Goal: Transaction & Acquisition: Book appointment/travel/reservation

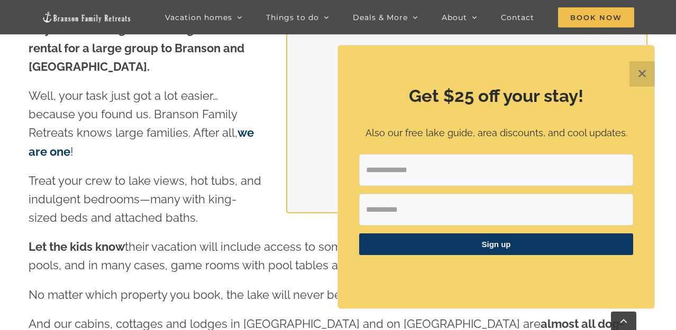
scroll to position [1123, 0]
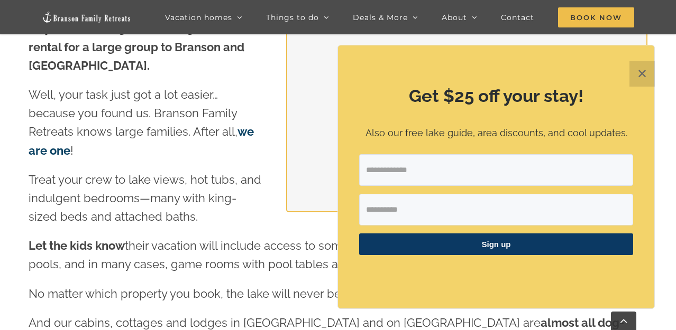
click at [641, 74] on button "✕" at bounding box center [641, 73] width 25 height 25
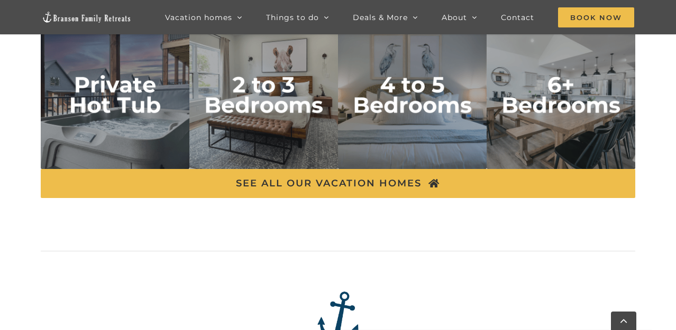
scroll to position [1822, 0]
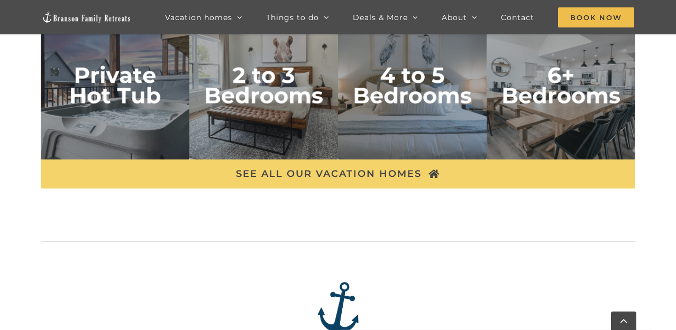
click at [339, 171] on span "SEE ALL OUR VACATION HOMES" at bounding box center [329, 174] width 186 height 11
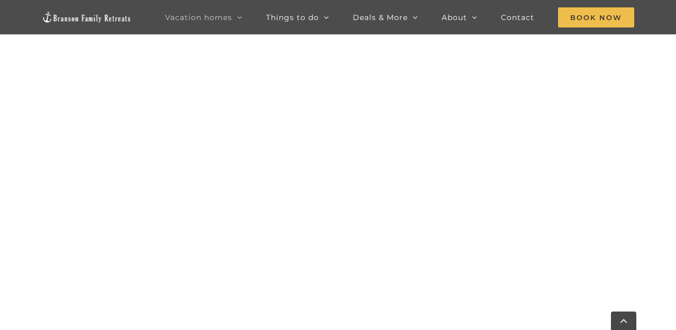
scroll to position [547, 0]
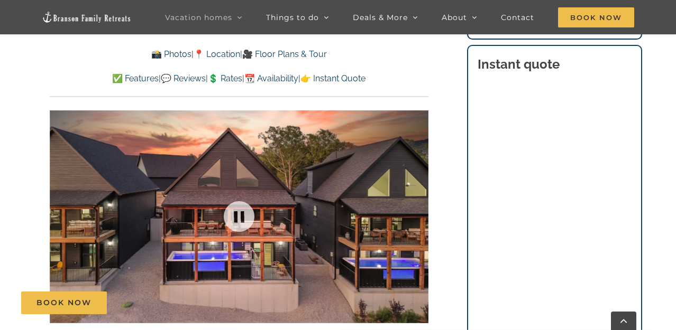
scroll to position [628, 0]
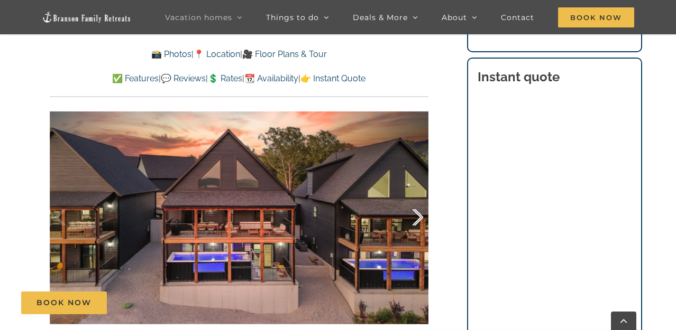
click at [417, 215] on div at bounding box center [406, 218] width 33 height 66
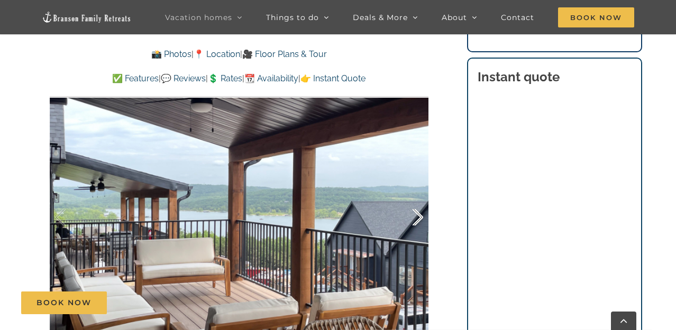
click at [417, 215] on div at bounding box center [406, 218] width 33 height 66
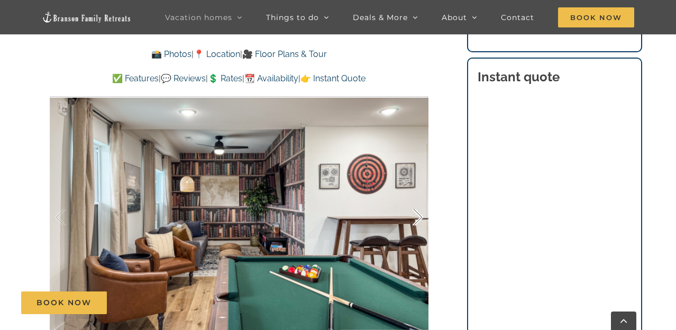
click at [417, 215] on div at bounding box center [406, 218] width 33 height 66
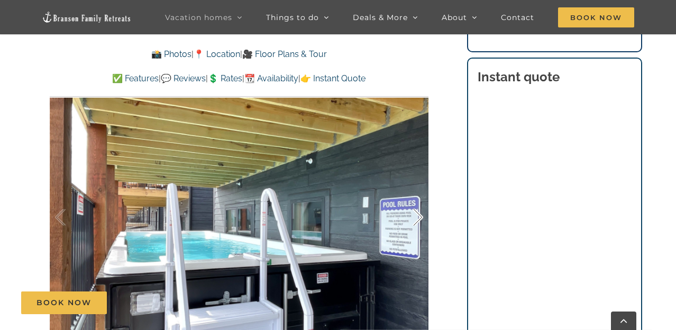
click at [417, 215] on div at bounding box center [406, 218] width 33 height 66
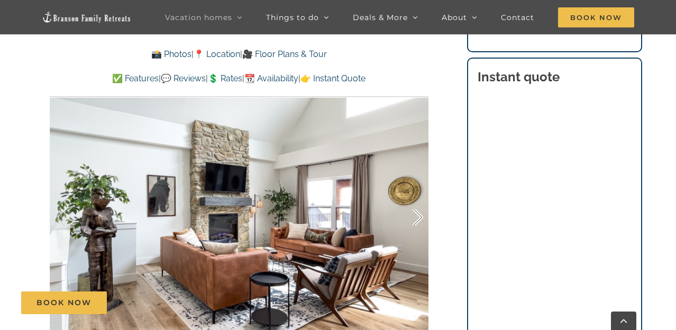
click at [417, 215] on div at bounding box center [406, 218] width 33 height 66
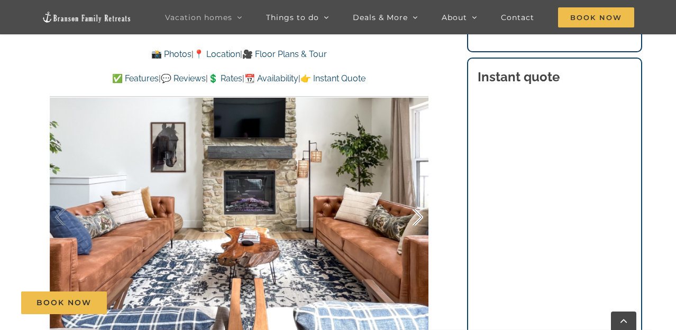
click at [417, 215] on div at bounding box center [406, 218] width 33 height 66
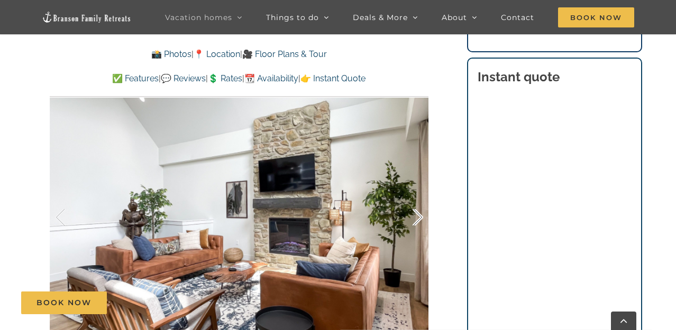
click at [417, 215] on div at bounding box center [406, 218] width 33 height 66
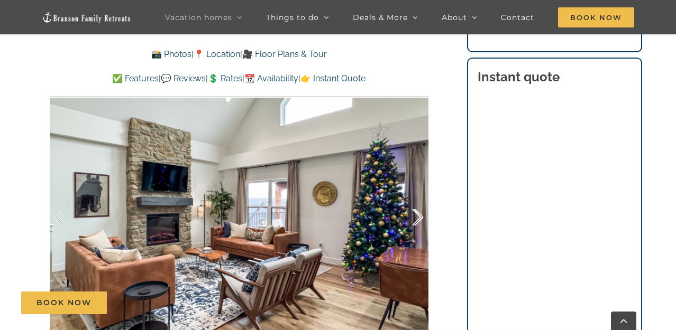
click at [417, 215] on div at bounding box center [406, 218] width 33 height 66
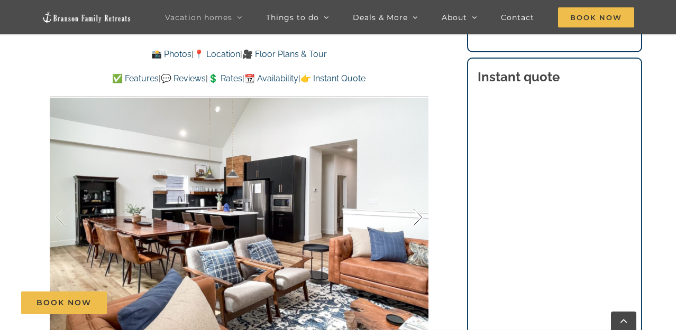
click at [417, 215] on div at bounding box center [406, 218] width 33 height 66
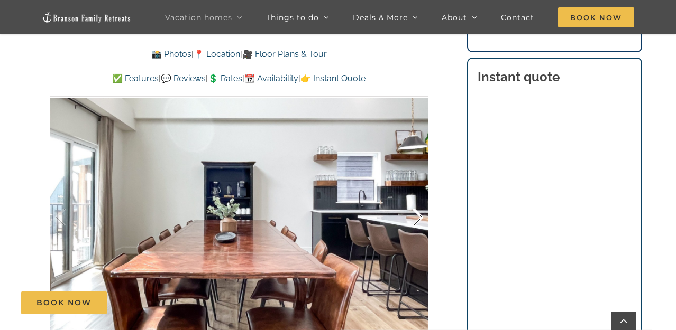
click at [417, 215] on div at bounding box center [406, 218] width 33 height 66
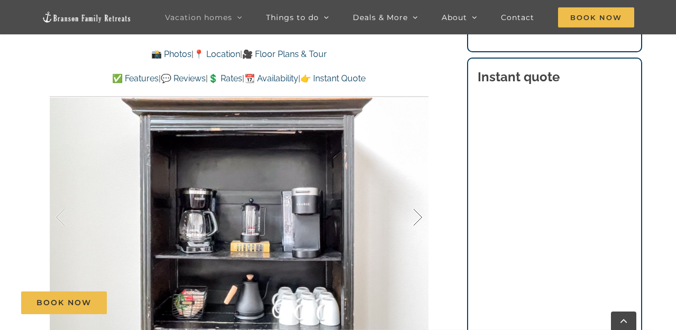
click at [415, 215] on div at bounding box center [406, 218] width 33 height 66
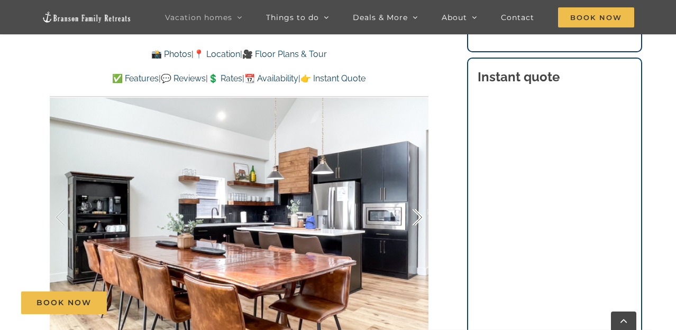
click at [416, 215] on div at bounding box center [406, 218] width 33 height 66
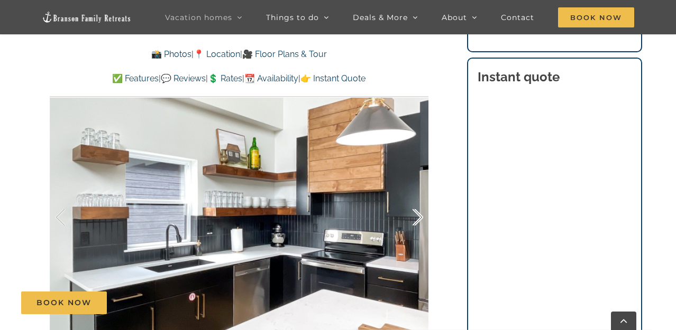
click at [416, 215] on div at bounding box center [406, 218] width 33 height 66
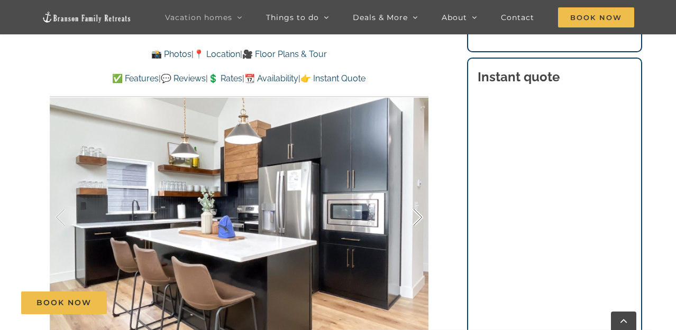
click at [416, 215] on div at bounding box center [406, 218] width 33 height 66
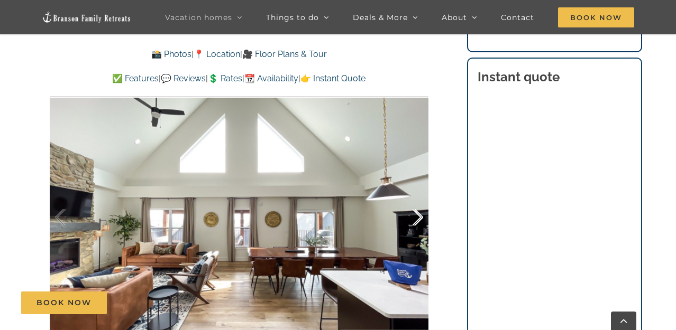
click at [416, 215] on div at bounding box center [406, 218] width 33 height 66
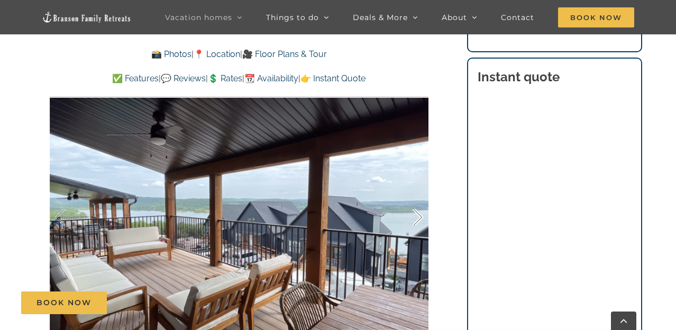
click at [416, 215] on div at bounding box center [406, 218] width 33 height 66
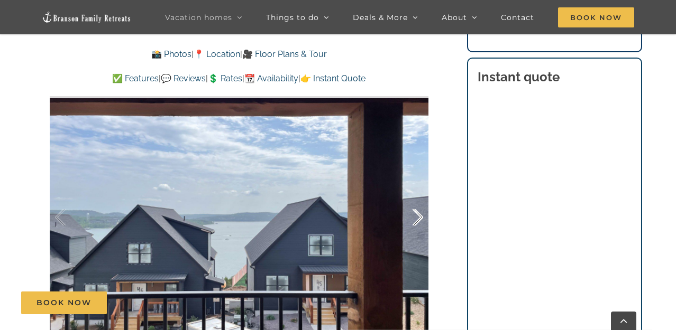
click at [416, 215] on div at bounding box center [406, 218] width 33 height 66
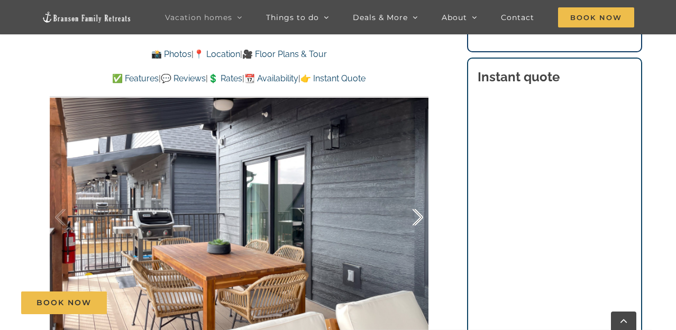
click at [416, 215] on div at bounding box center [406, 218] width 33 height 66
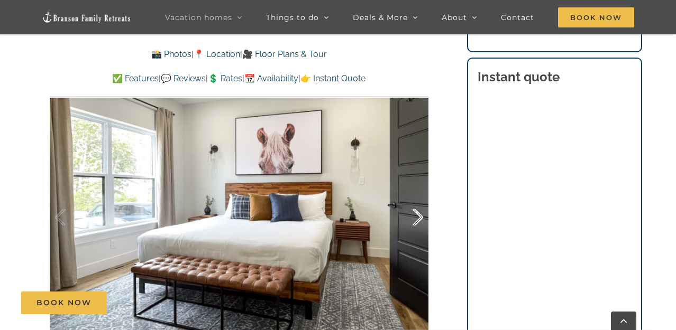
click at [416, 215] on div at bounding box center [406, 218] width 33 height 66
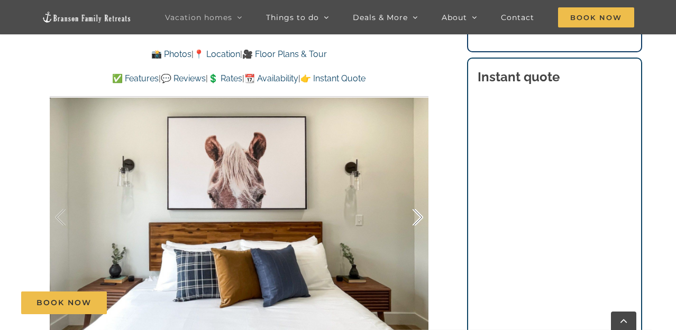
click at [416, 215] on div at bounding box center [406, 218] width 33 height 66
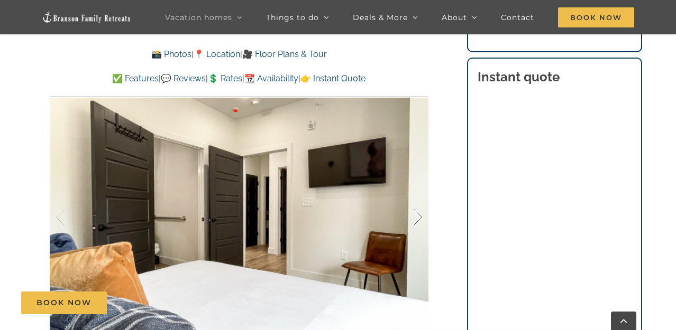
click at [416, 215] on div at bounding box center [406, 218] width 33 height 66
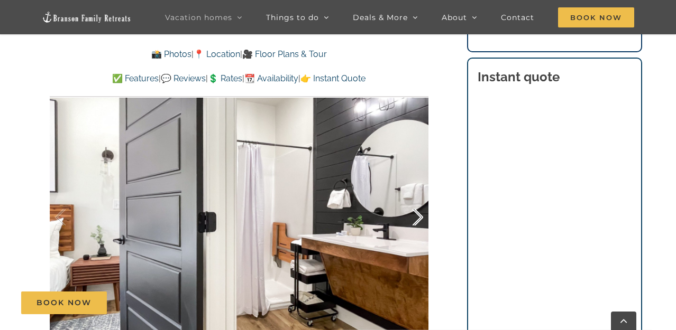
click at [416, 215] on div at bounding box center [406, 218] width 33 height 66
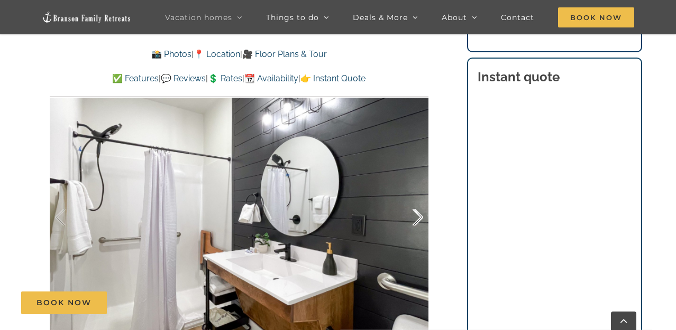
click at [416, 215] on div at bounding box center [406, 218] width 33 height 66
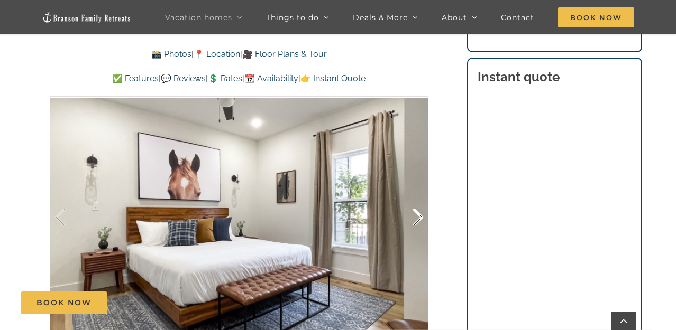
click at [416, 215] on div at bounding box center [406, 218] width 33 height 66
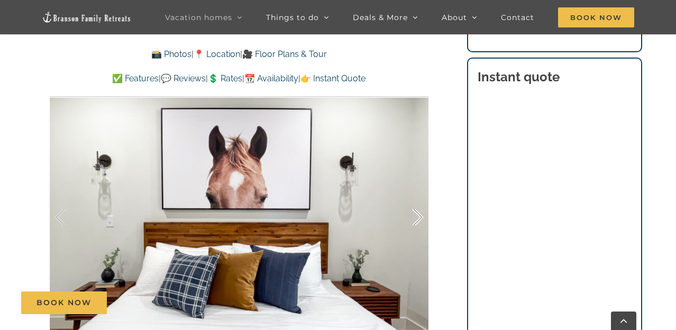
click at [416, 215] on div at bounding box center [406, 218] width 33 height 66
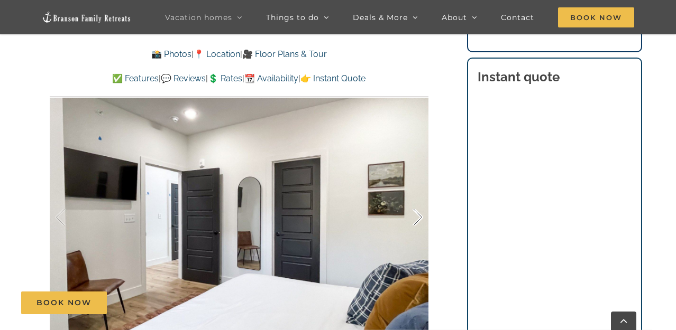
click at [416, 215] on div at bounding box center [406, 218] width 33 height 66
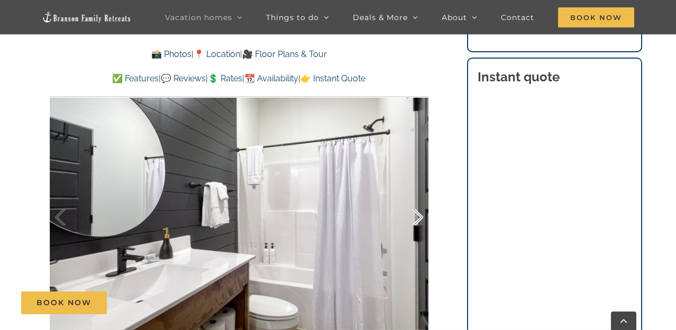
click at [416, 215] on div at bounding box center [406, 218] width 33 height 66
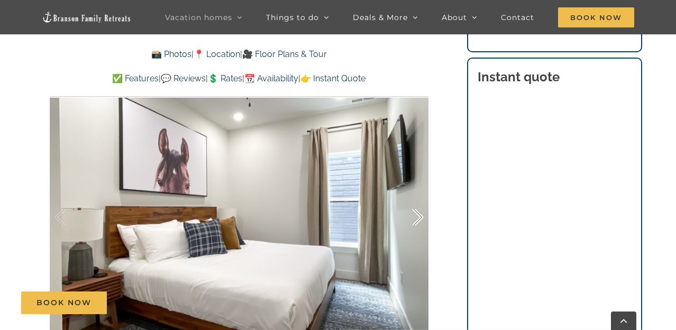
click at [416, 215] on div at bounding box center [406, 218] width 33 height 66
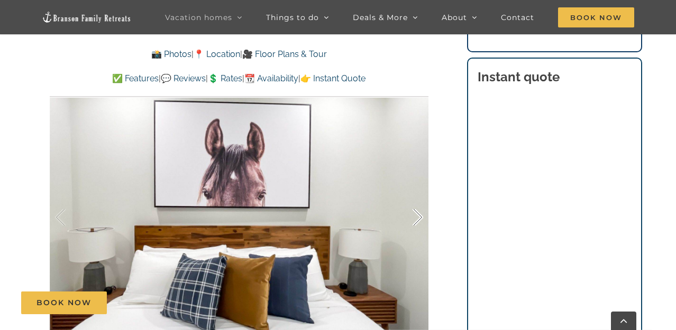
click at [416, 215] on div at bounding box center [406, 218] width 33 height 66
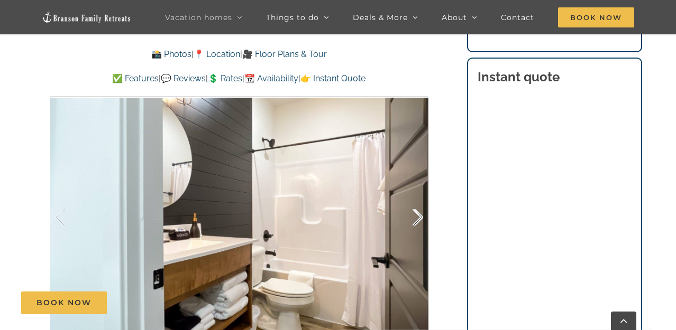
click at [416, 215] on div at bounding box center [406, 218] width 33 height 66
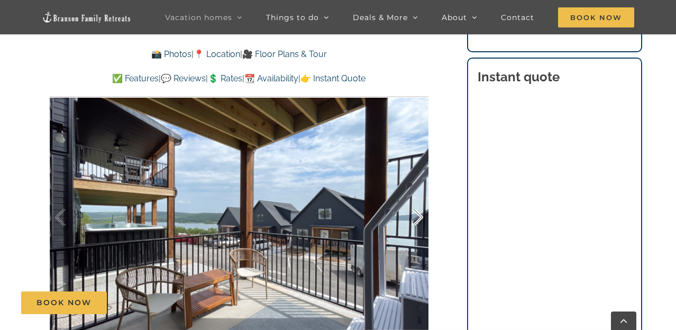
click at [416, 215] on div at bounding box center [406, 218] width 33 height 66
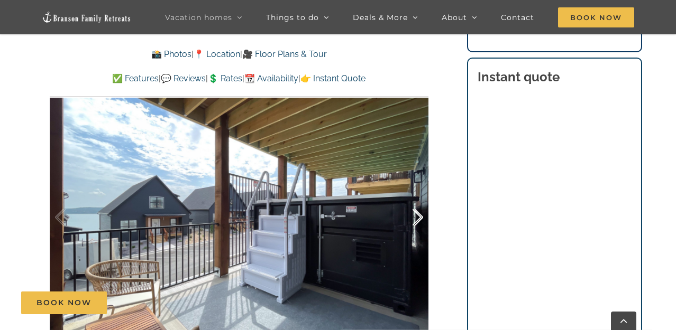
click at [416, 215] on div at bounding box center [406, 218] width 33 height 66
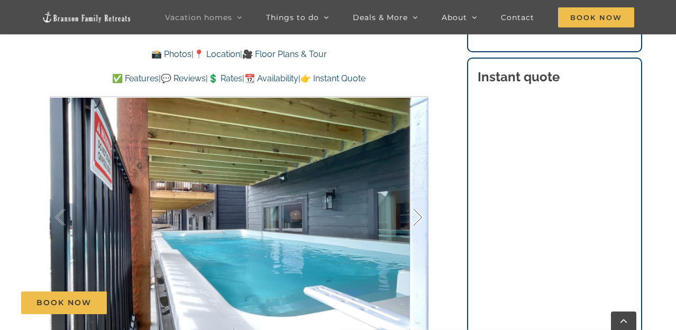
click at [416, 215] on div at bounding box center [406, 218] width 33 height 66
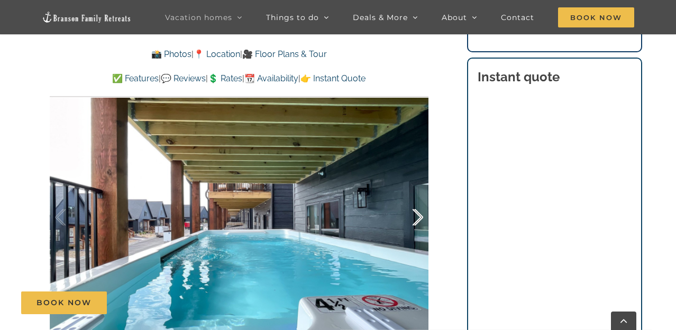
click at [416, 215] on div at bounding box center [406, 218] width 33 height 66
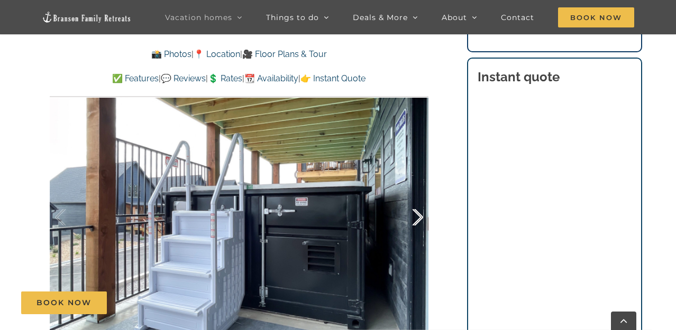
click at [416, 215] on div at bounding box center [406, 218] width 33 height 66
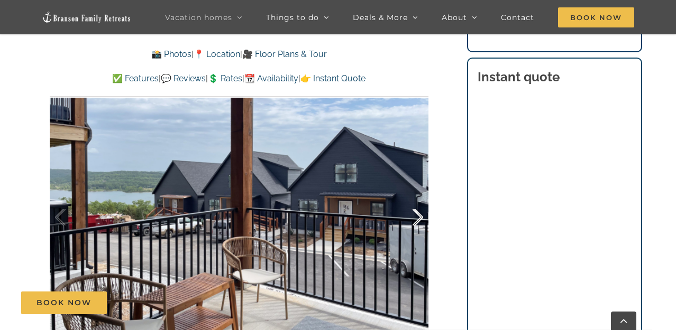
click at [416, 215] on div at bounding box center [406, 218] width 33 height 66
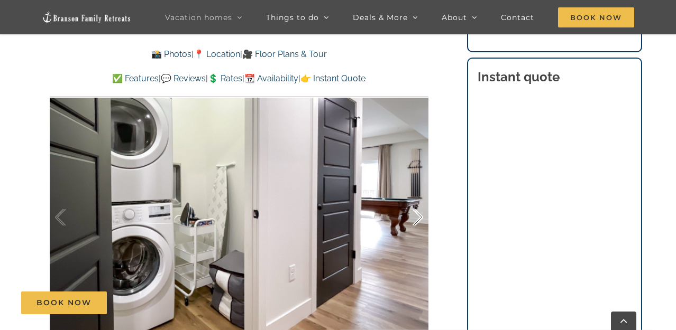
click at [416, 215] on div at bounding box center [406, 218] width 33 height 66
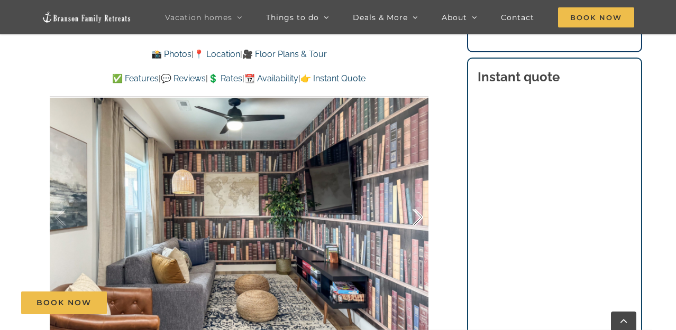
click at [416, 215] on div at bounding box center [406, 218] width 33 height 66
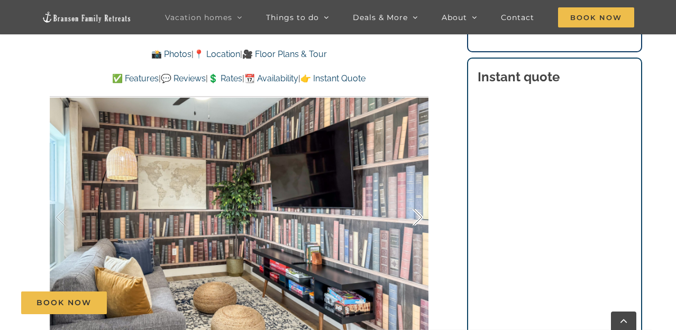
click at [416, 213] on div at bounding box center [406, 218] width 33 height 66
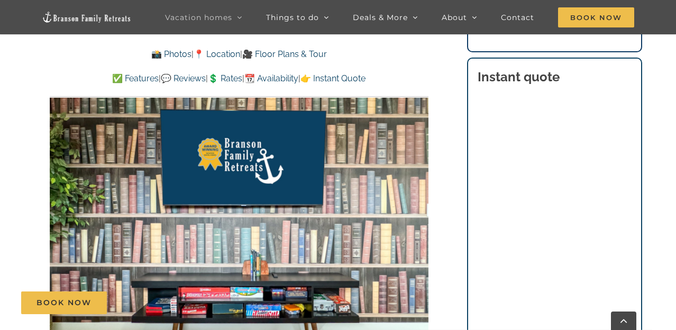
click at [416, 213] on div at bounding box center [239, 217] width 379 height 311
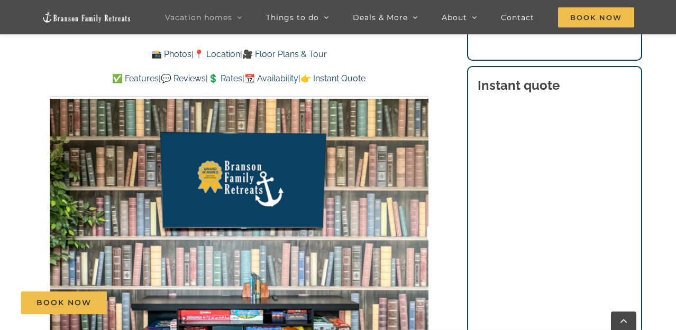
scroll to position [583, 0]
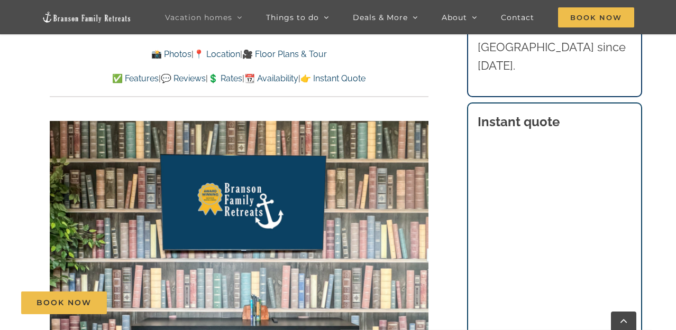
click at [565, 299] on div "Book Now" at bounding box center [346, 303] width 650 height 23
click at [568, 300] on div "Book Now" at bounding box center [346, 303] width 650 height 23
click at [568, 301] on div "Book Now" at bounding box center [346, 303] width 650 height 23
click at [550, 298] on div "Book Now" at bounding box center [346, 303] width 650 height 23
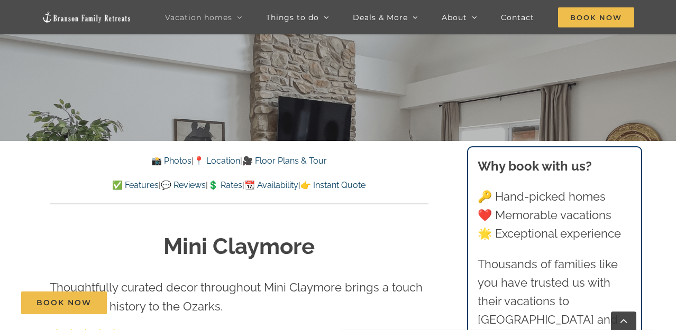
scroll to position [0, 0]
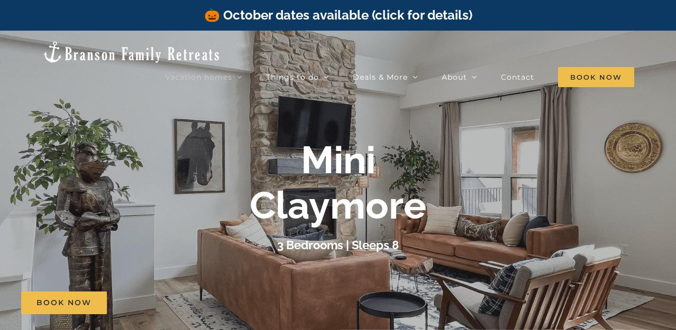
click at [104, 44] on img at bounding box center [131, 52] width 179 height 24
